Goal: Task Accomplishment & Management: Use online tool/utility

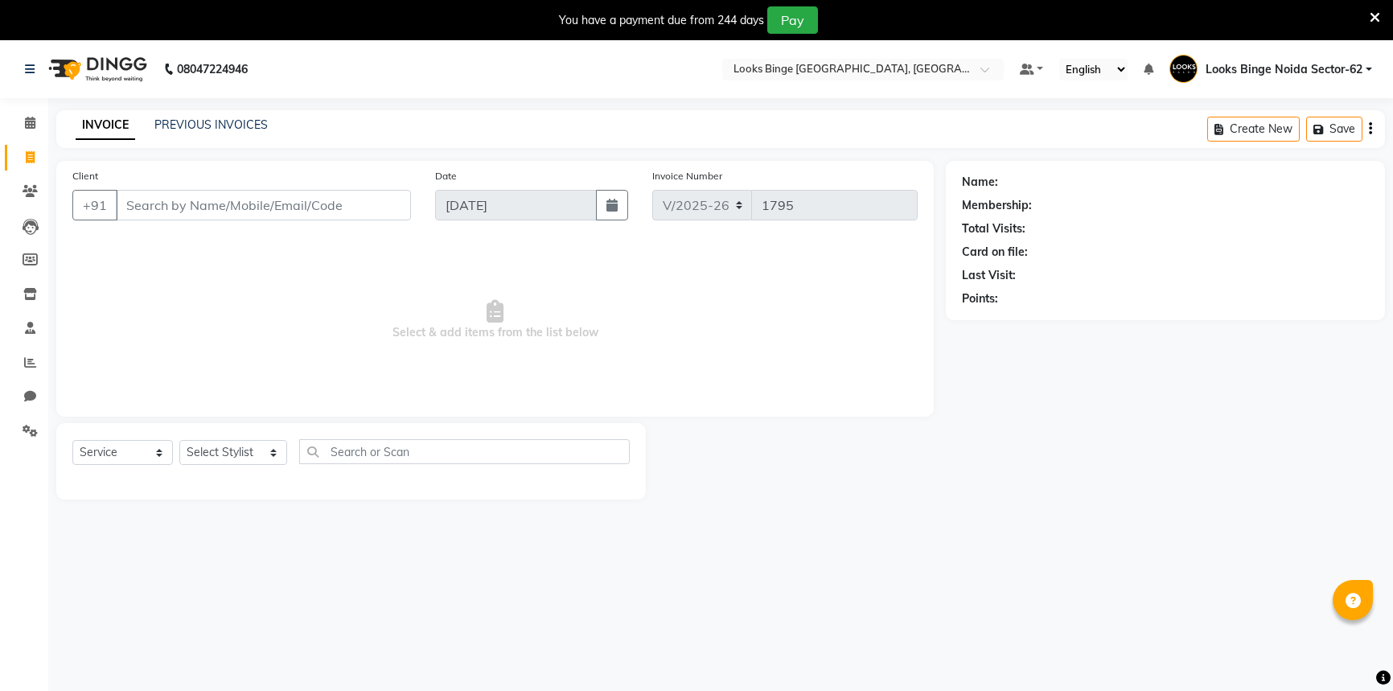
select select "5378"
select select "service"
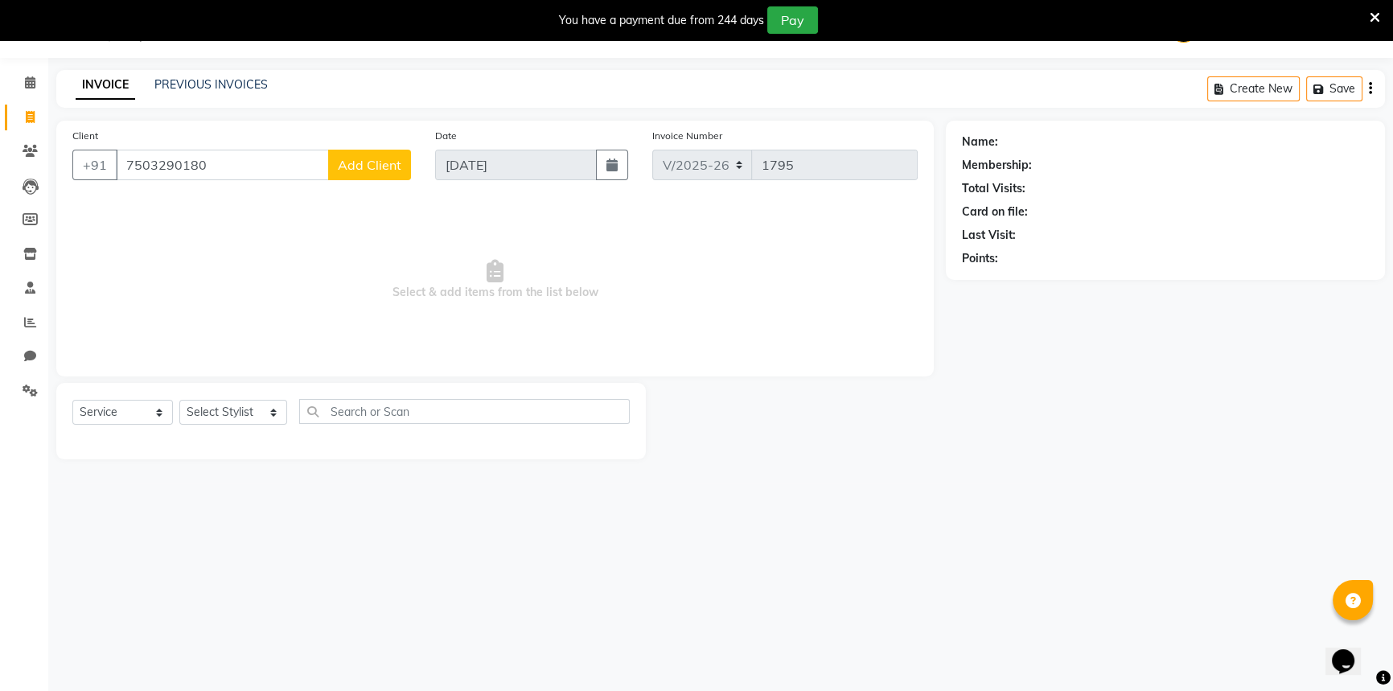
type input "7503290180"
click at [363, 161] on span "Add Client" at bounding box center [370, 165] width 64 height 16
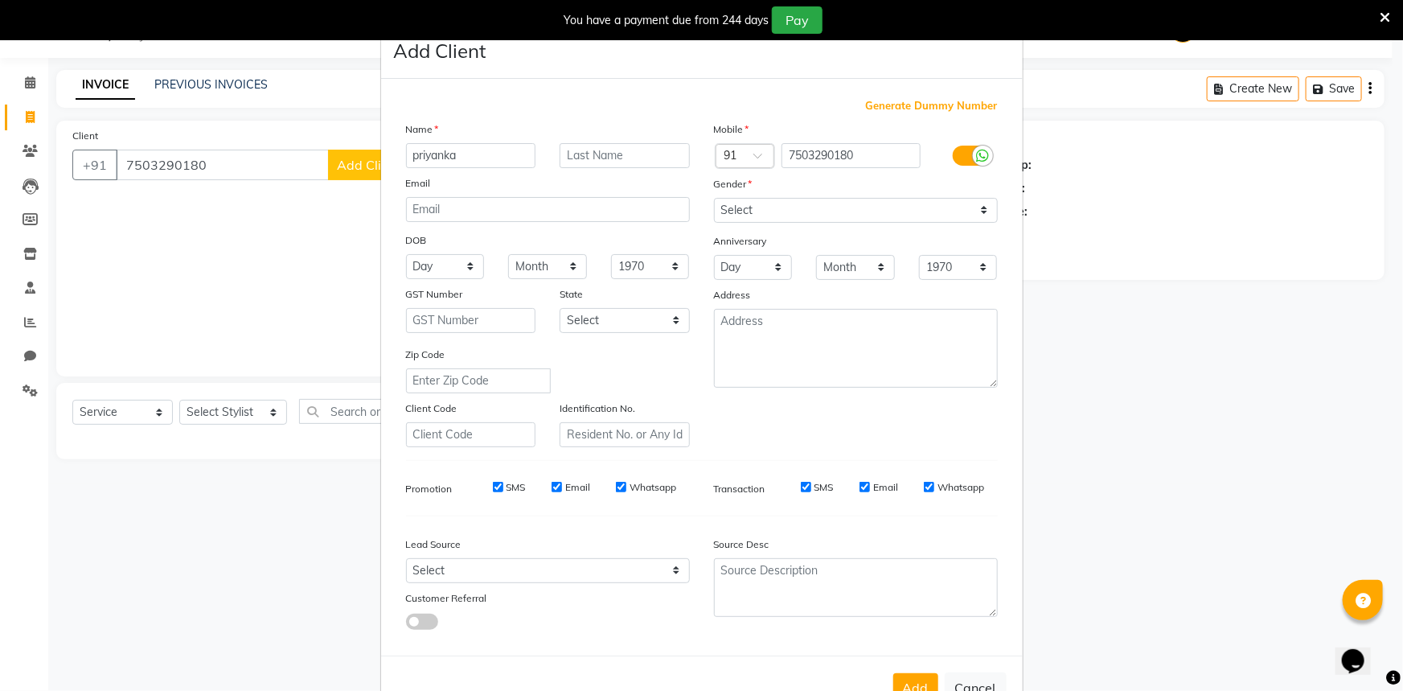
type input "priyanka"
drag, startPoint x: 708, startPoint y: 203, endPoint x: 727, endPoint y: 221, distance: 25.6
click at [714, 203] on select "Select [DEMOGRAPHIC_DATA] [DEMOGRAPHIC_DATA] Other Prefer Not To Say" at bounding box center [856, 210] width 284 height 25
select select "[DEMOGRAPHIC_DATA]"
click at [714, 198] on select "Select [DEMOGRAPHIC_DATA] [DEMOGRAPHIC_DATA] Other Prefer Not To Say" at bounding box center [856, 210] width 284 height 25
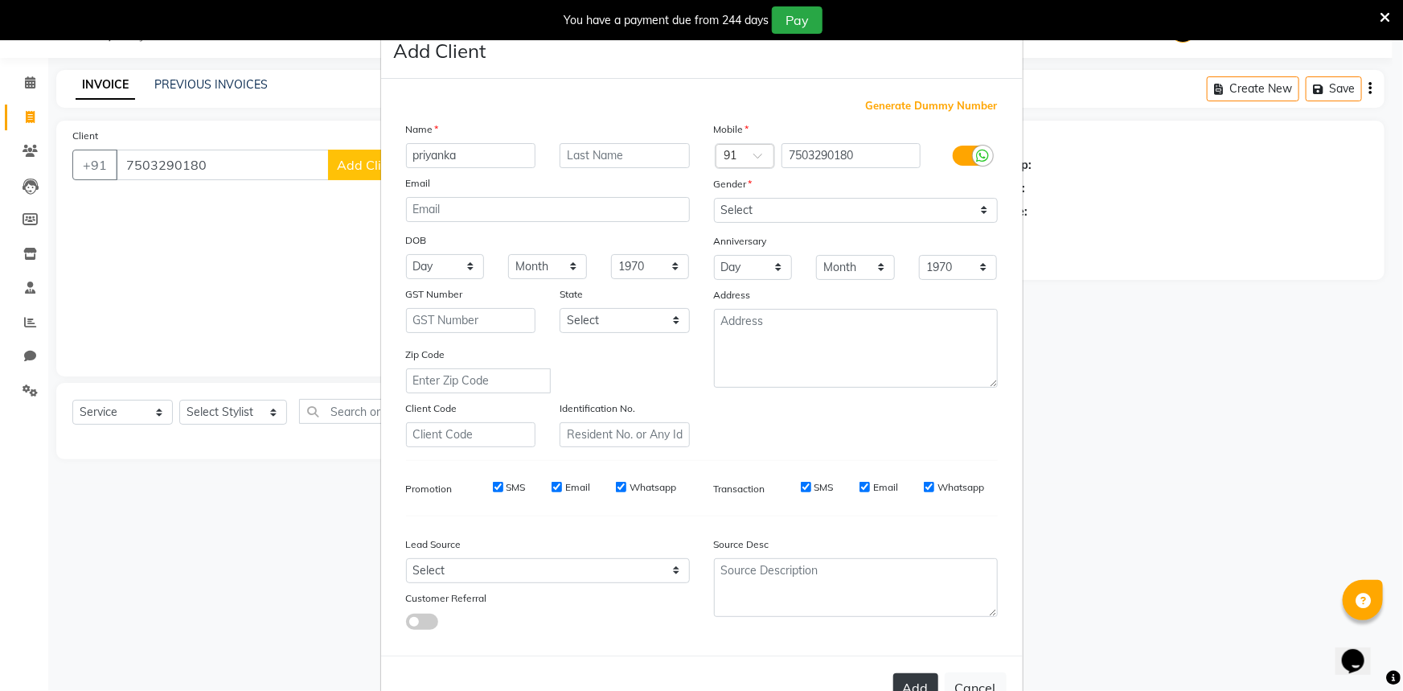
click at [913, 683] on button "Add" at bounding box center [915, 687] width 45 height 29
select select
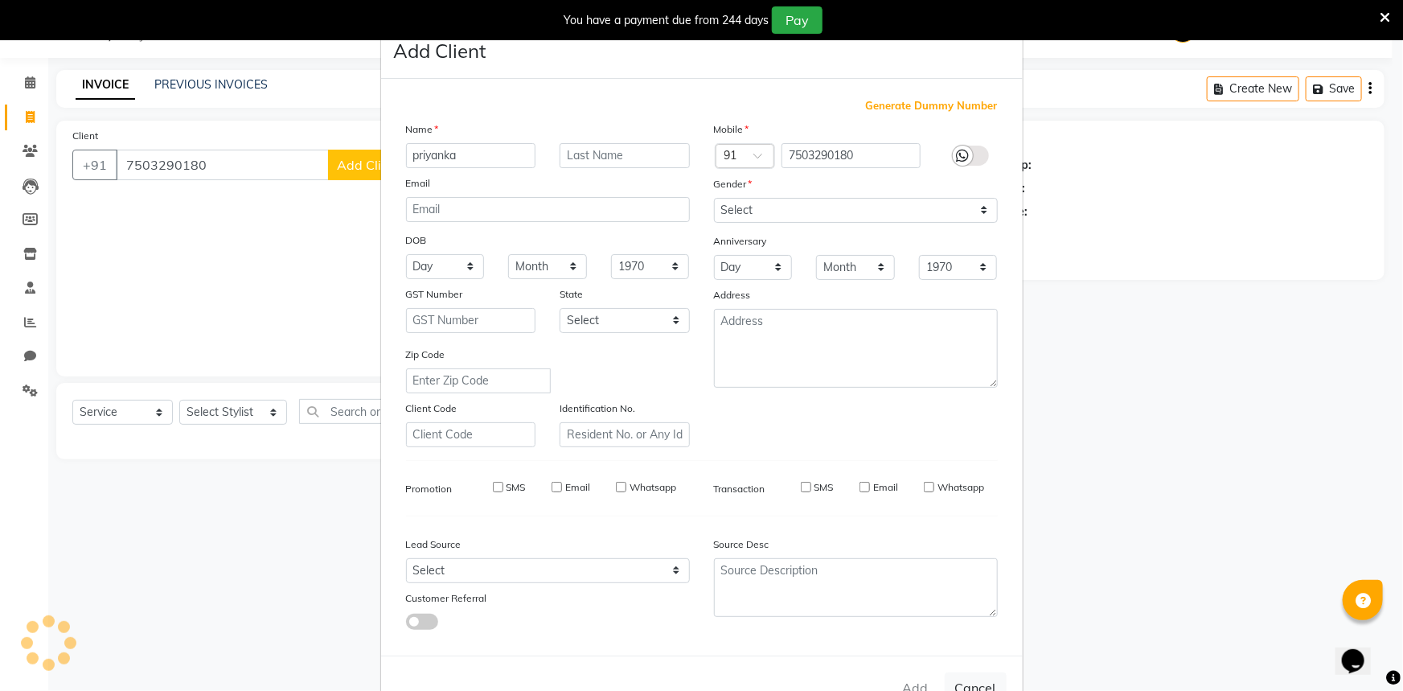
select select
checkbox input "false"
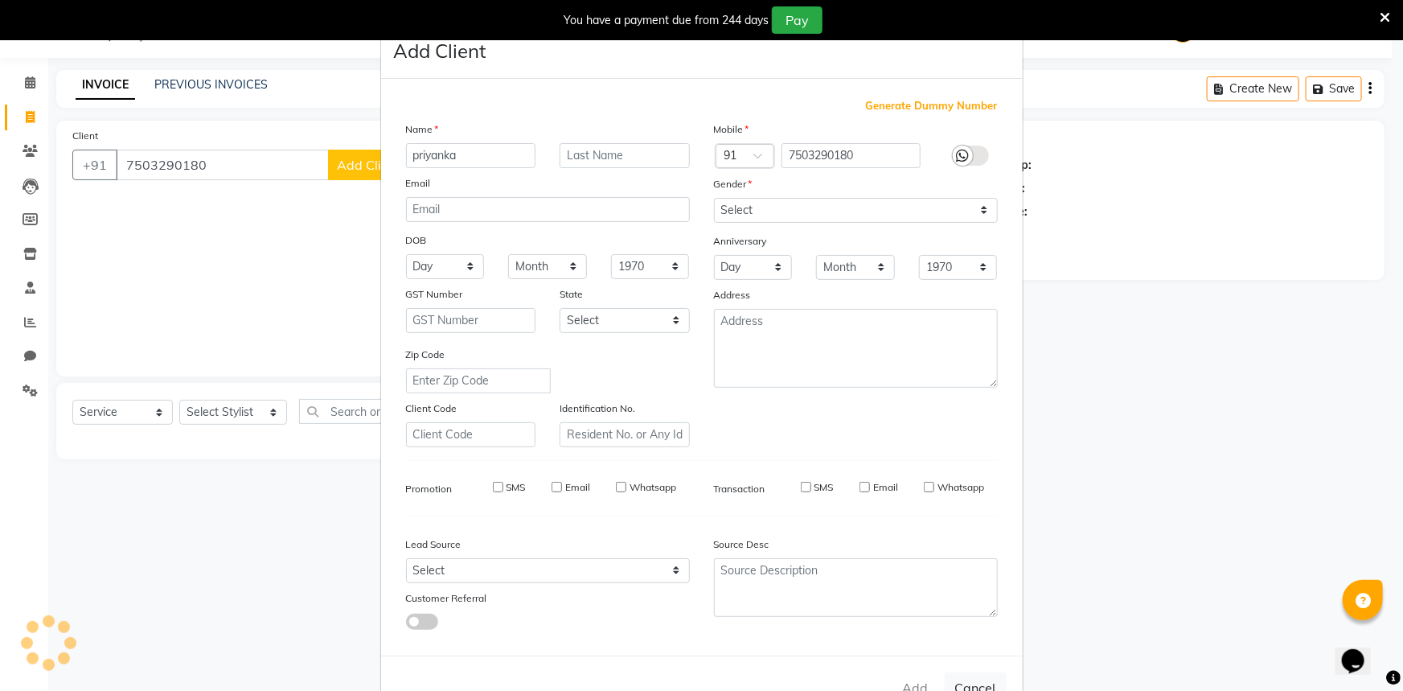
checkbox input "false"
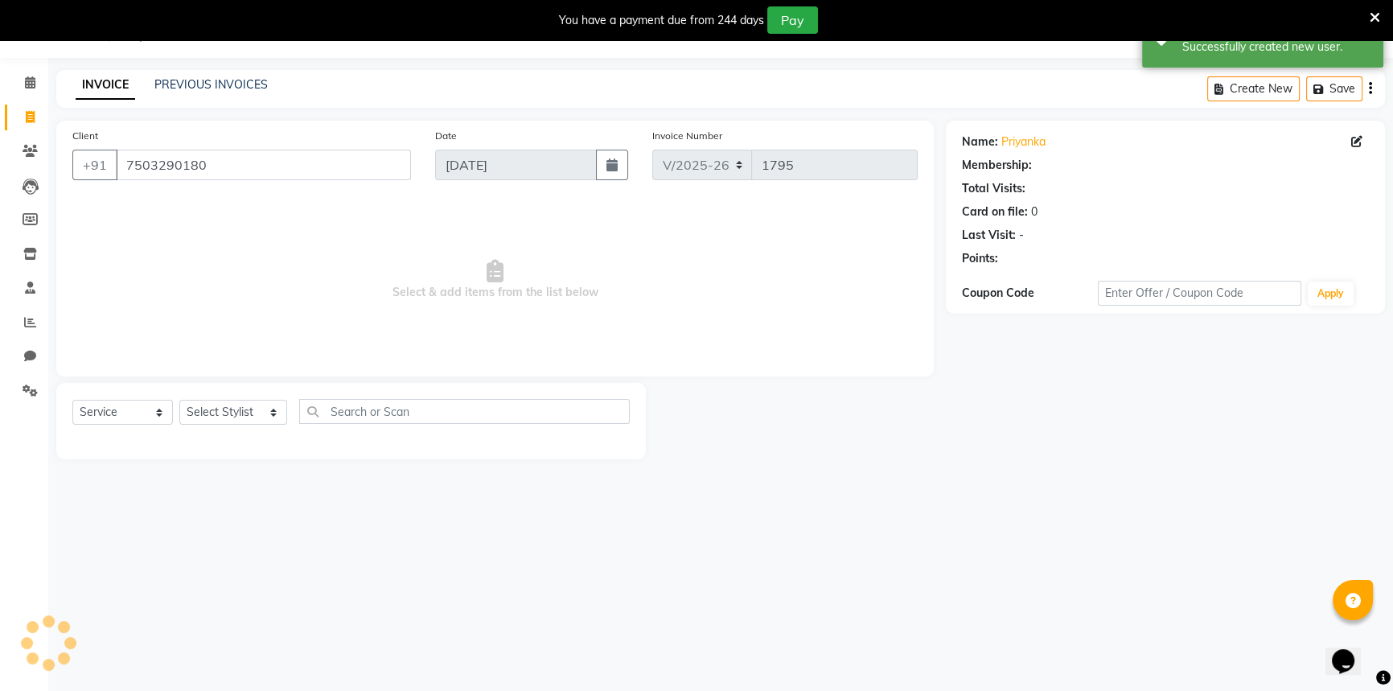
select select "1: Object"
click at [217, 417] on select "Select Stylist ANJALI [PERSON_NAME] [PERSON_NAME] Counter_Sales Kasim Looks Bin…" at bounding box center [233, 412] width 108 height 25
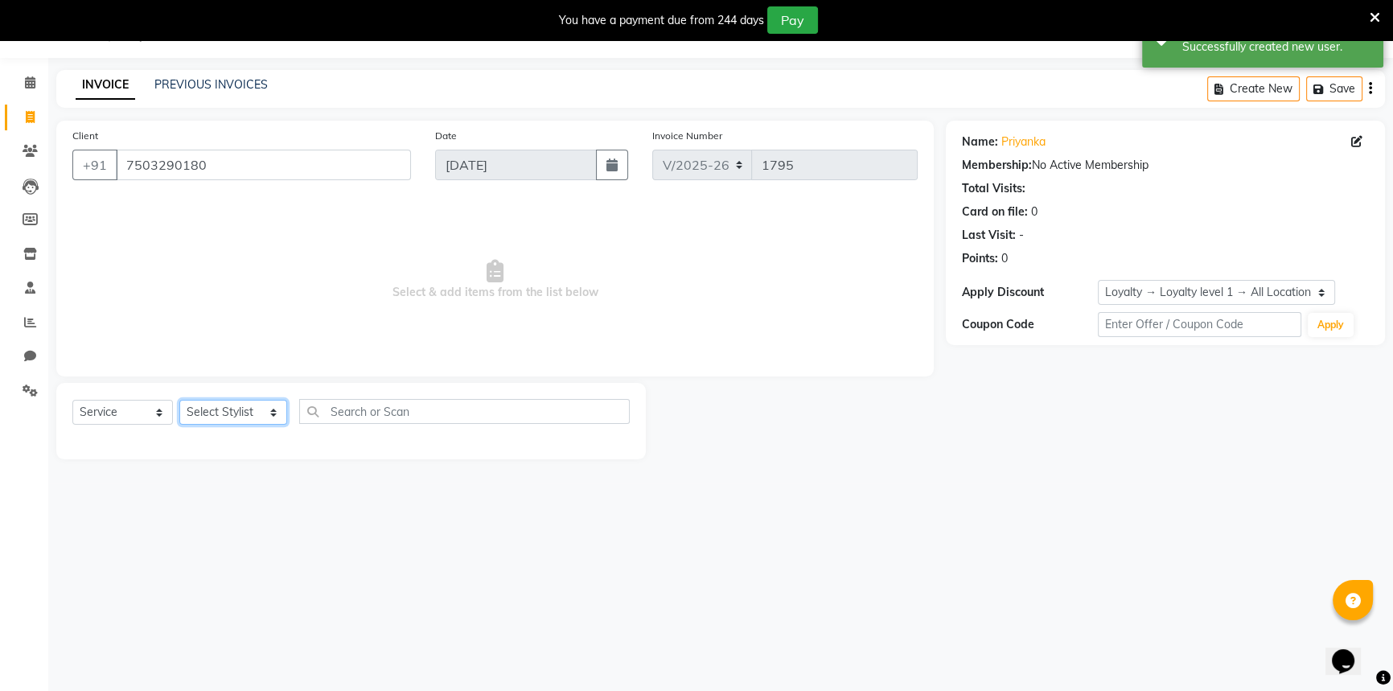
select select "41627"
click at [179, 400] on select "Select Stylist ANJALI [PERSON_NAME] [PERSON_NAME] Counter_Sales Kasim Looks Bin…" at bounding box center [233, 412] width 108 height 25
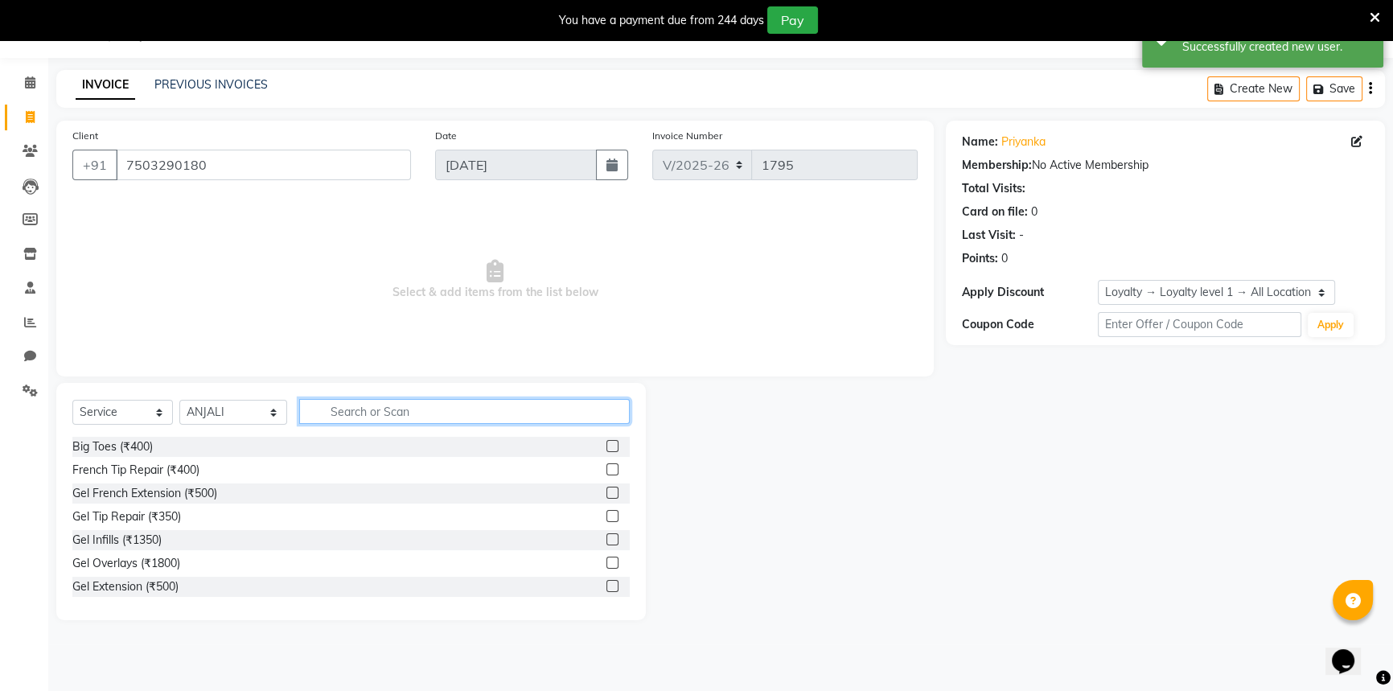
click at [328, 421] on input "text" at bounding box center [464, 411] width 330 height 25
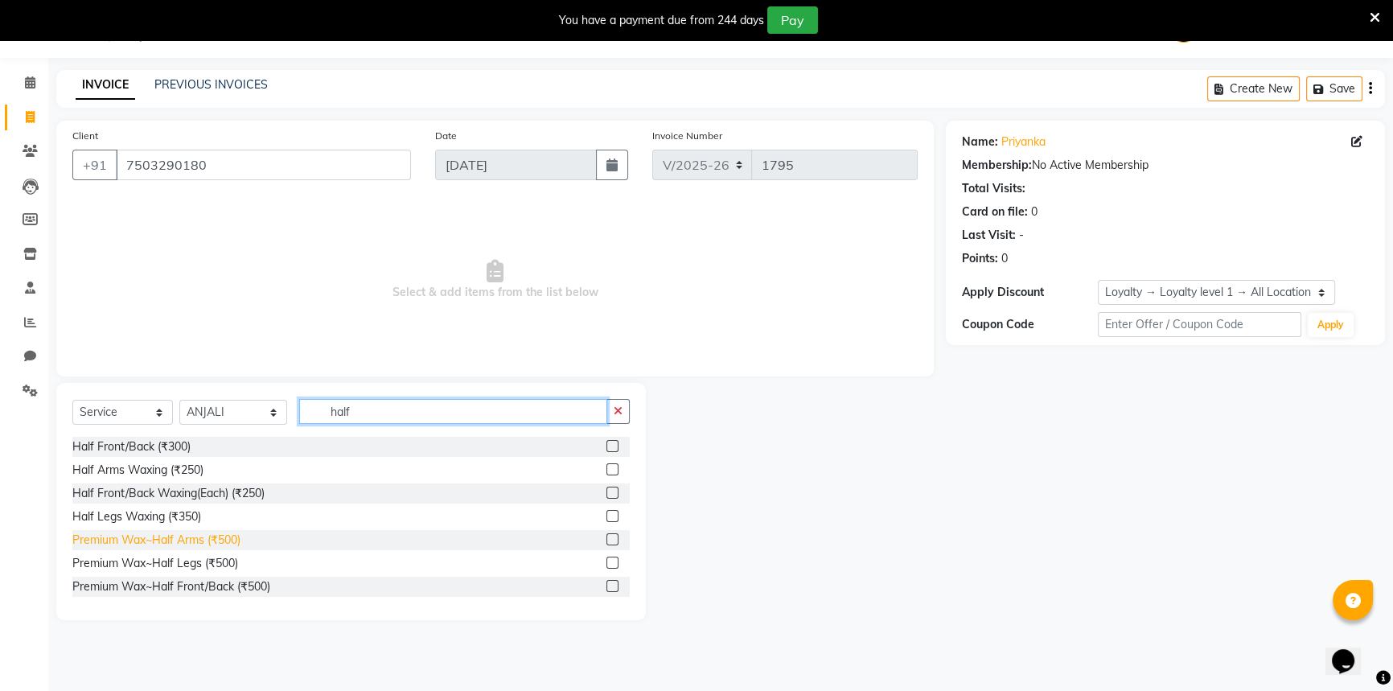
type input "half"
click at [153, 544] on div "Premium Wax~Half Arms (₹500)" at bounding box center [156, 540] width 168 height 17
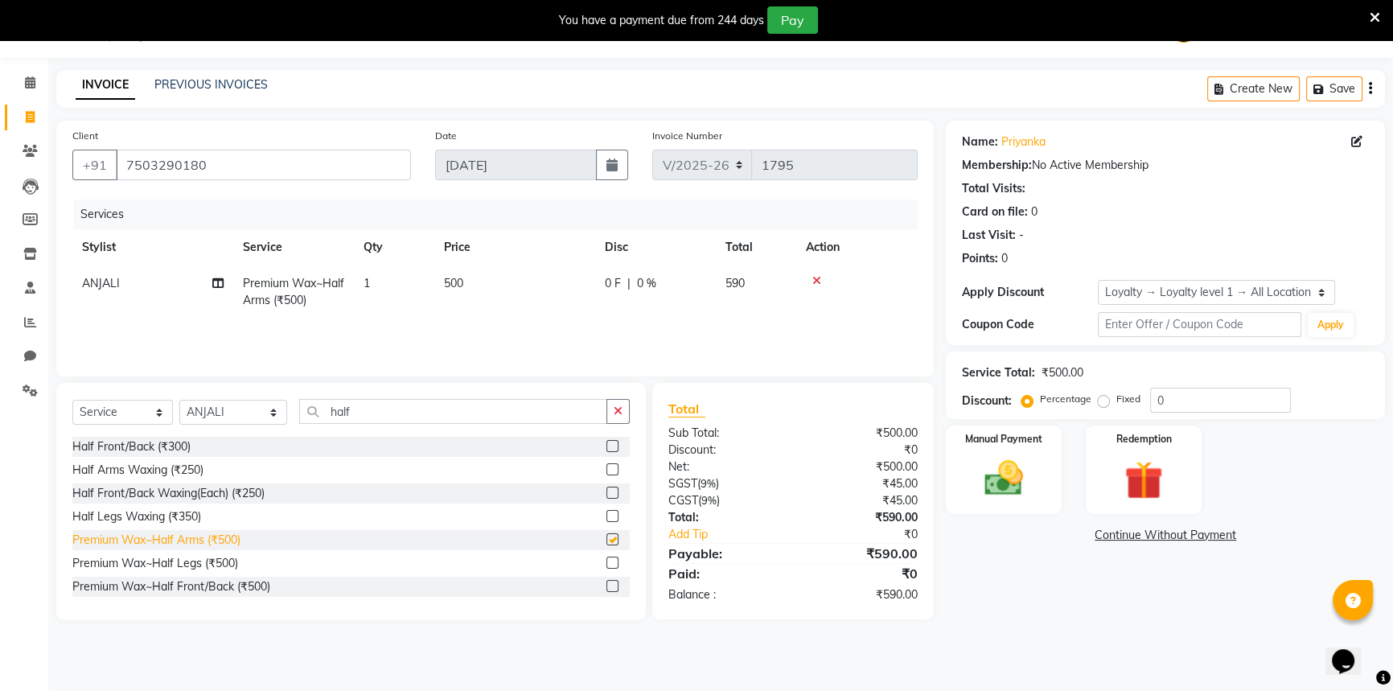
checkbox input "false"
click at [147, 568] on div "Premium Wax~Half Legs (₹500)" at bounding box center [155, 563] width 166 height 17
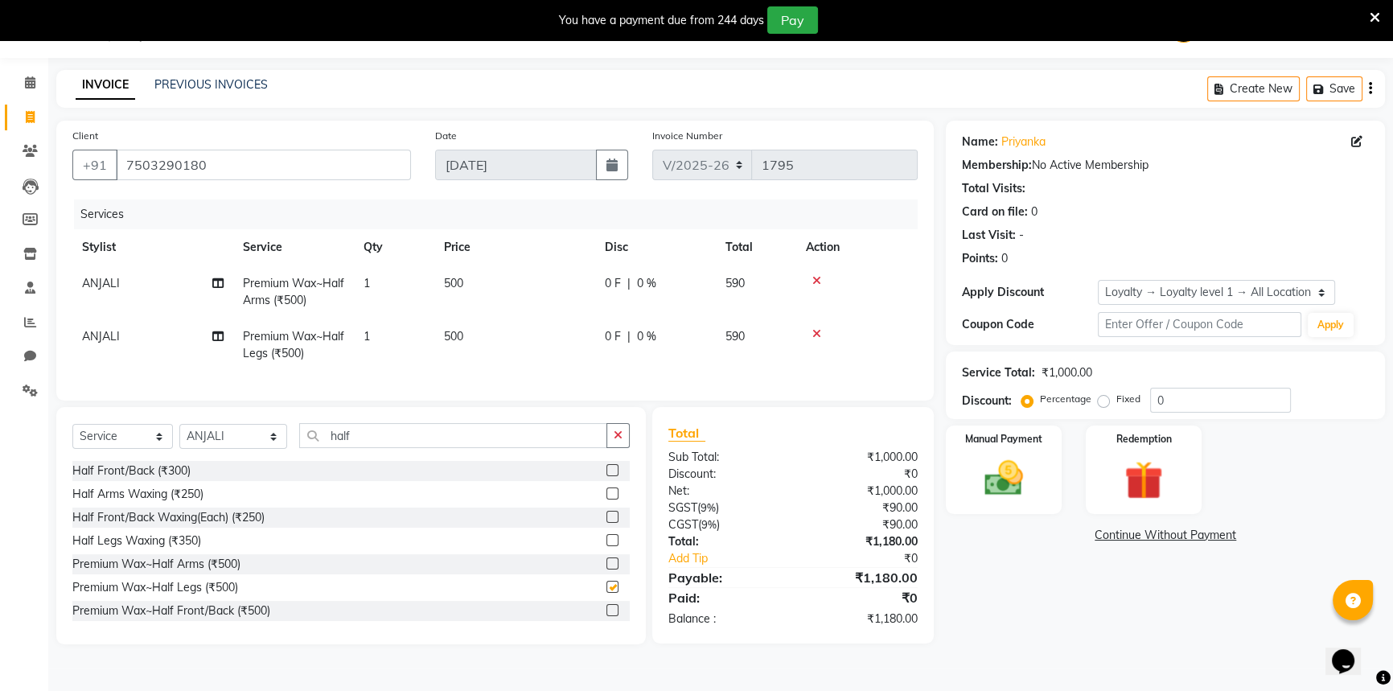
checkbox input "false"
click at [998, 483] on img at bounding box center [1003, 478] width 65 height 46
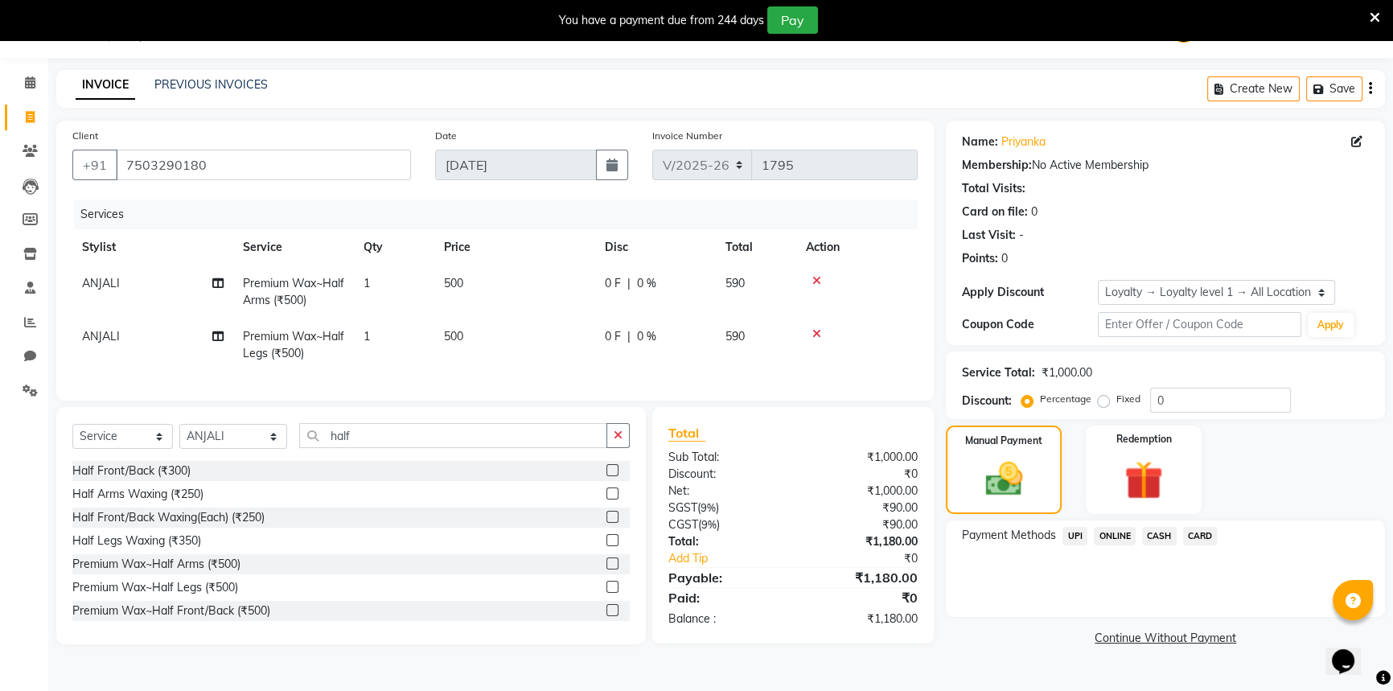
drag, startPoint x: 1190, startPoint y: 533, endPoint x: 1198, endPoint y: 552, distance: 20.2
click at [1192, 536] on span "CARD" at bounding box center [1200, 536] width 35 height 18
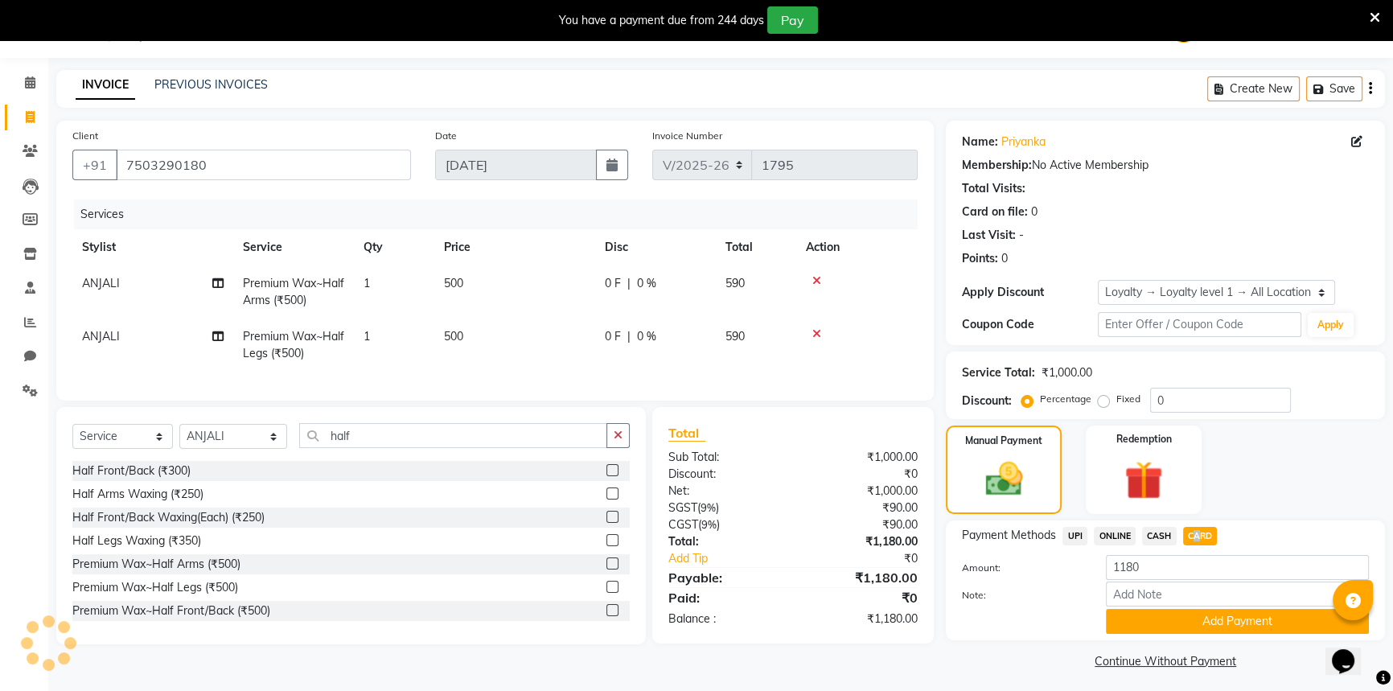
click at [1209, 616] on button "Add Payment" at bounding box center [1237, 621] width 263 height 25
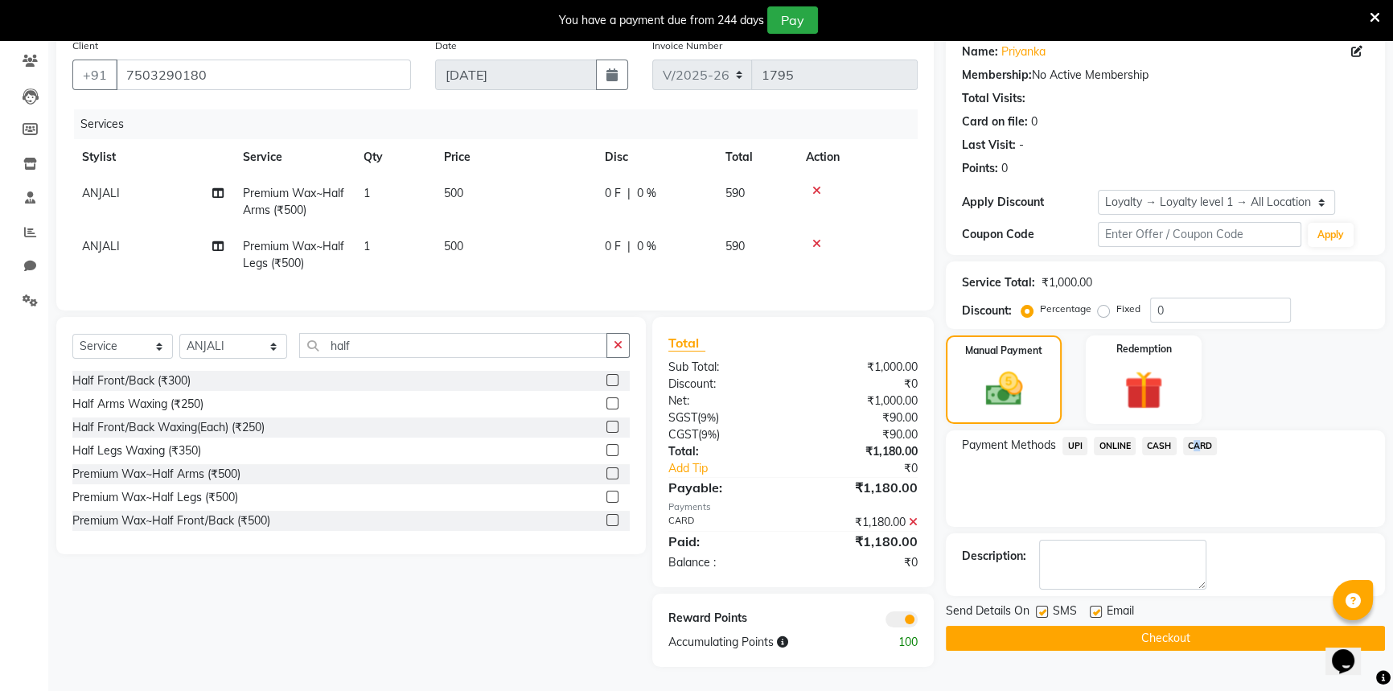
scroll to position [142, 0]
click at [1195, 627] on button "Checkout" at bounding box center [1165, 638] width 439 height 25
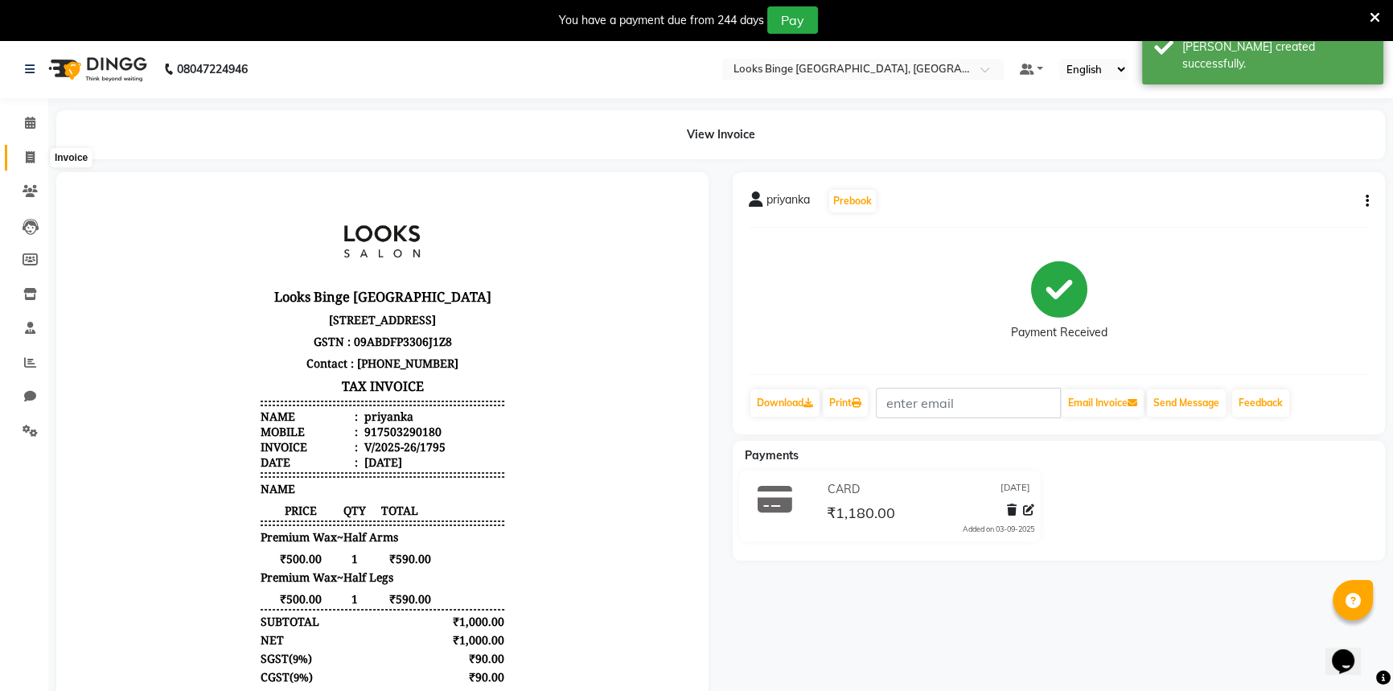
click at [36, 149] on span at bounding box center [30, 158] width 28 height 18
select select "service"
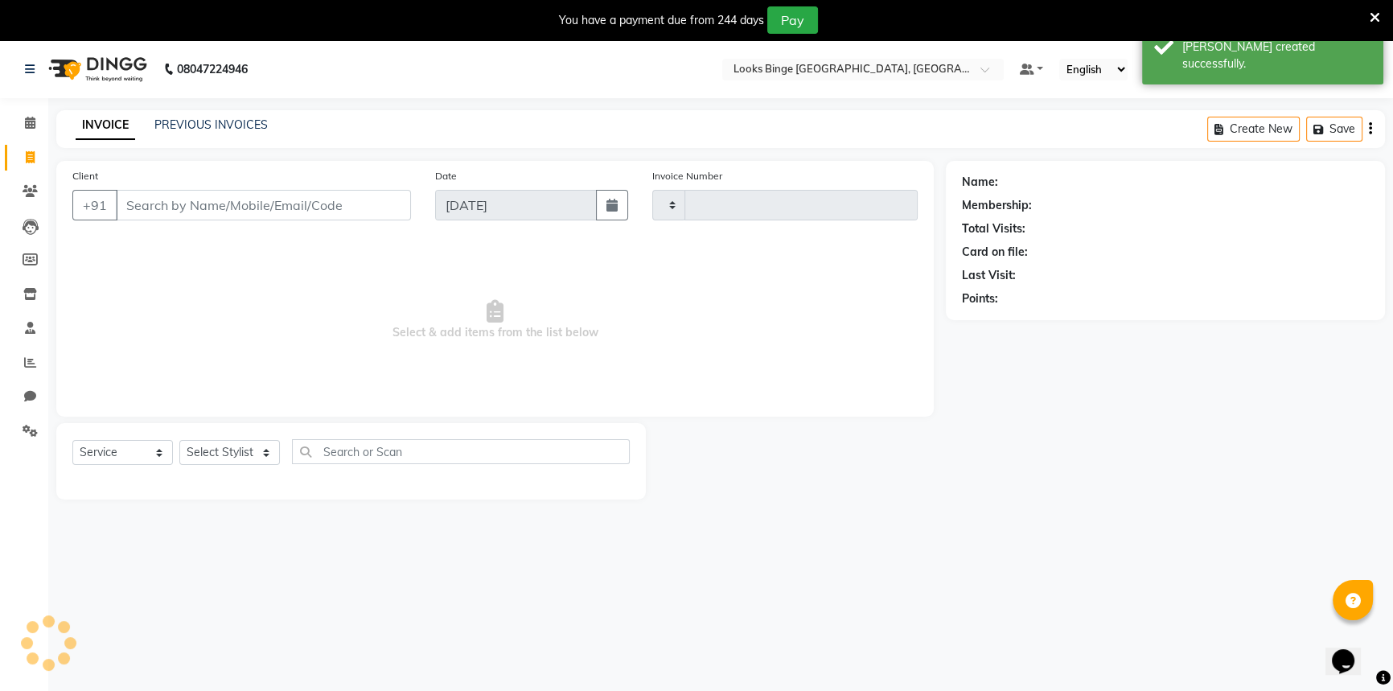
scroll to position [40, 0]
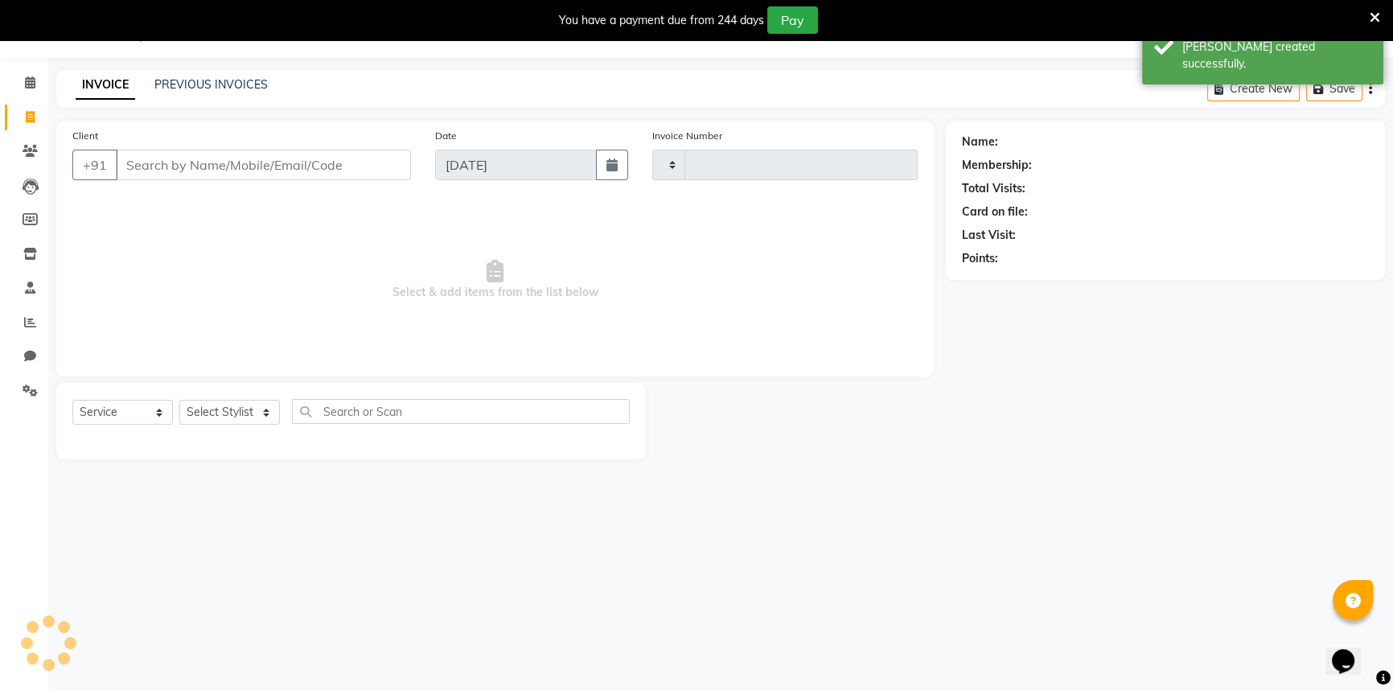
type input "1796"
select select "5378"
